Goal: Transaction & Acquisition: Purchase product/service

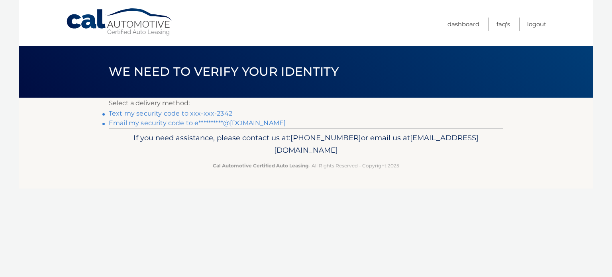
click at [198, 115] on link "Text my security code to xxx-xxx-2342" at bounding box center [171, 114] width 124 height 8
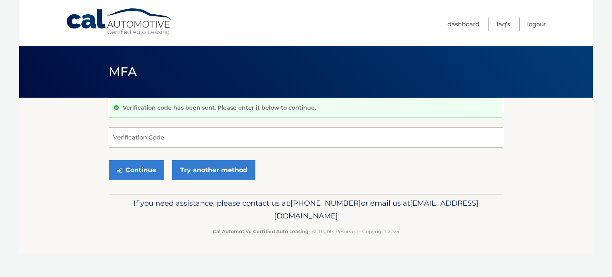
click at [151, 137] on input "Verification Code" at bounding box center [306, 138] width 395 height 20
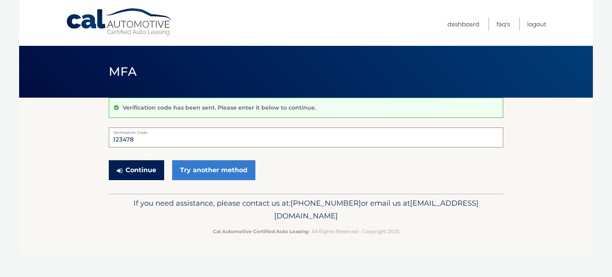
type input "123478"
click at [149, 169] on button "Continue" at bounding box center [136, 170] width 55 height 20
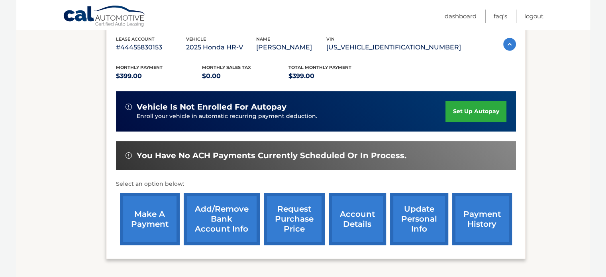
scroll to position [159, 0]
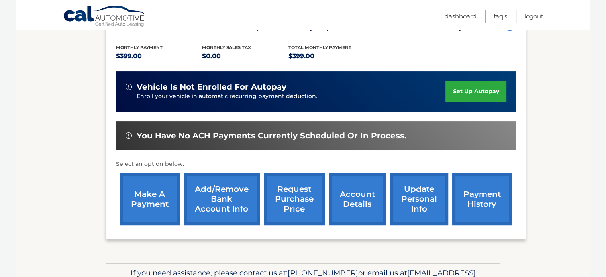
click at [146, 200] on link "make a payment" at bounding box center [150, 199] width 60 height 52
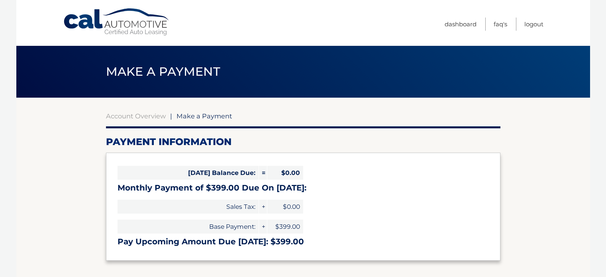
select select "M2EwMWJkZDctYmU0Ni00YmNiLTllNjItM2Q0MDlmZDlhMDcz"
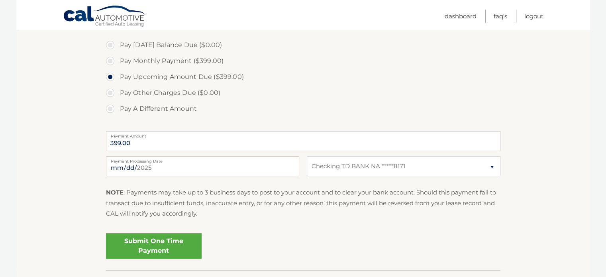
scroll to position [239, 0]
click at [193, 144] on input "399.00" at bounding box center [303, 141] width 395 height 20
click at [396, 168] on select "Select Bank Account Checking TD BANK NA *****8171" at bounding box center [403, 166] width 193 height 20
click at [307, 156] on select "Select Bank Account Checking TD BANK NA *****8171" at bounding box center [403, 166] width 193 height 20
click at [229, 165] on input "2025-08-13" at bounding box center [202, 166] width 193 height 20
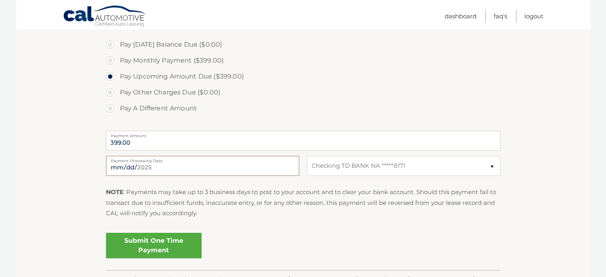
type input "2025-08-14"
click at [149, 161] on label "Payment Processing Date" at bounding box center [202, 159] width 193 height 6
click at [149, 161] on input "2025-08-14" at bounding box center [202, 166] width 193 height 20
click at [153, 164] on input "2025-08-14" at bounding box center [202, 166] width 193 height 20
click at [148, 169] on input "2025-08-14" at bounding box center [202, 166] width 193 height 20
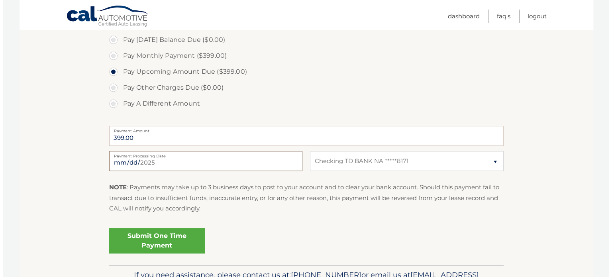
scroll to position [292, 0]
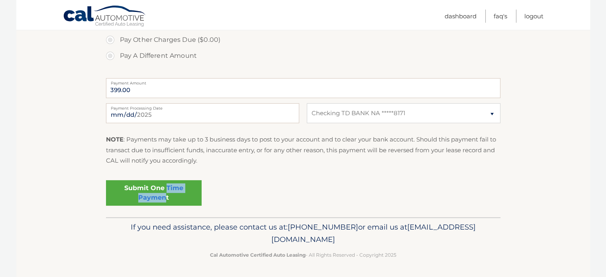
click at [167, 193] on link "Submit One Time Payment" at bounding box center [154, 193] width 96 height 26
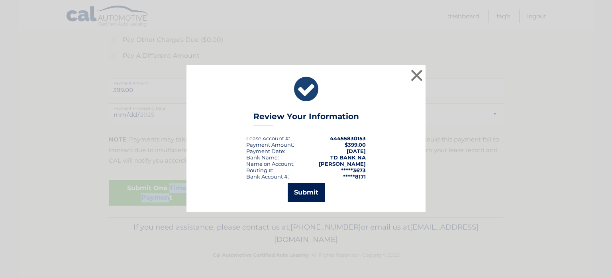
click at [301, 191] on button "Submit" at bounding box center [306, 192] width 37 height 19
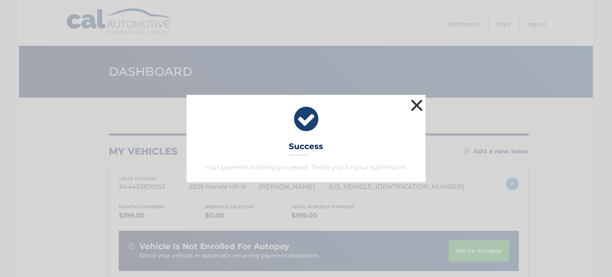
click at [418, 102] on button "×" at bounding box center [417, 105] width 16 height 16
